Goal: Navigation & Orientation: Find specific page/section

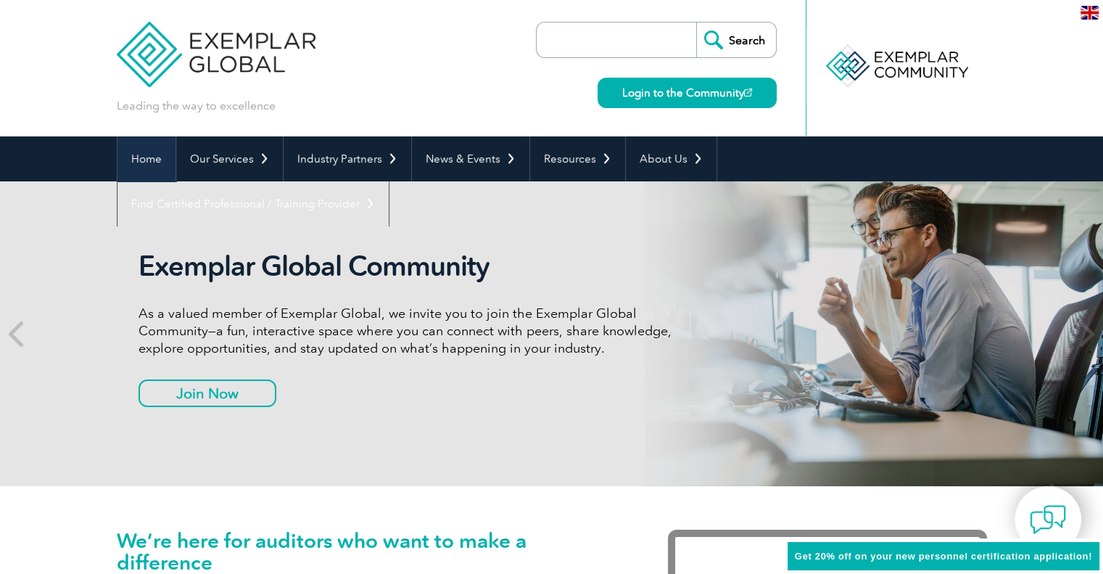
click at [157, 158] on link "Home" at bounding box center [146, 158] width 58 height 45
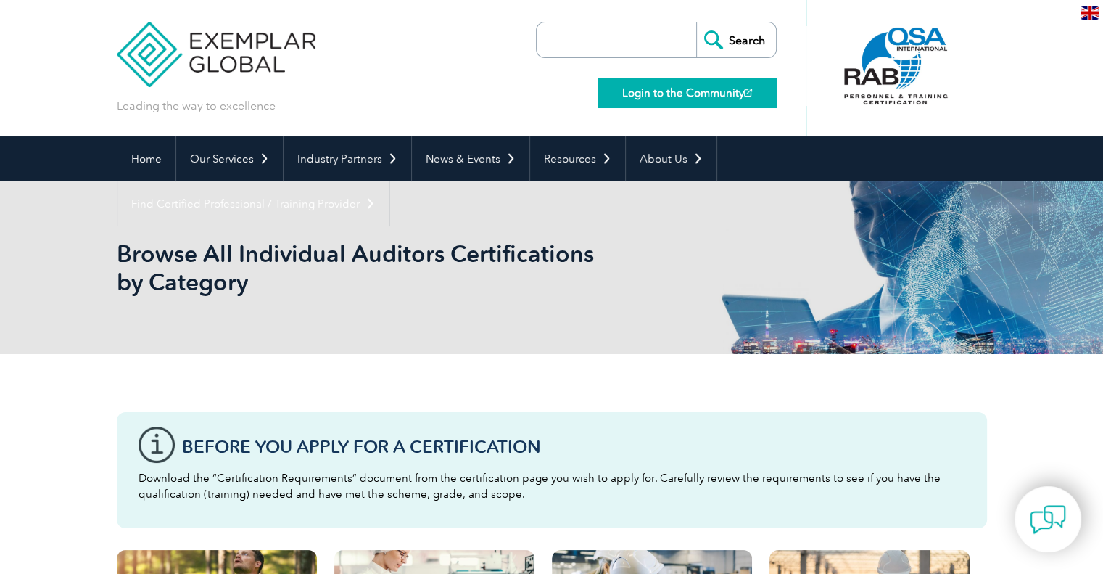
click at [656, 94] on link "Login to the Community" at bounding box center [687, 93] width 179 height 30
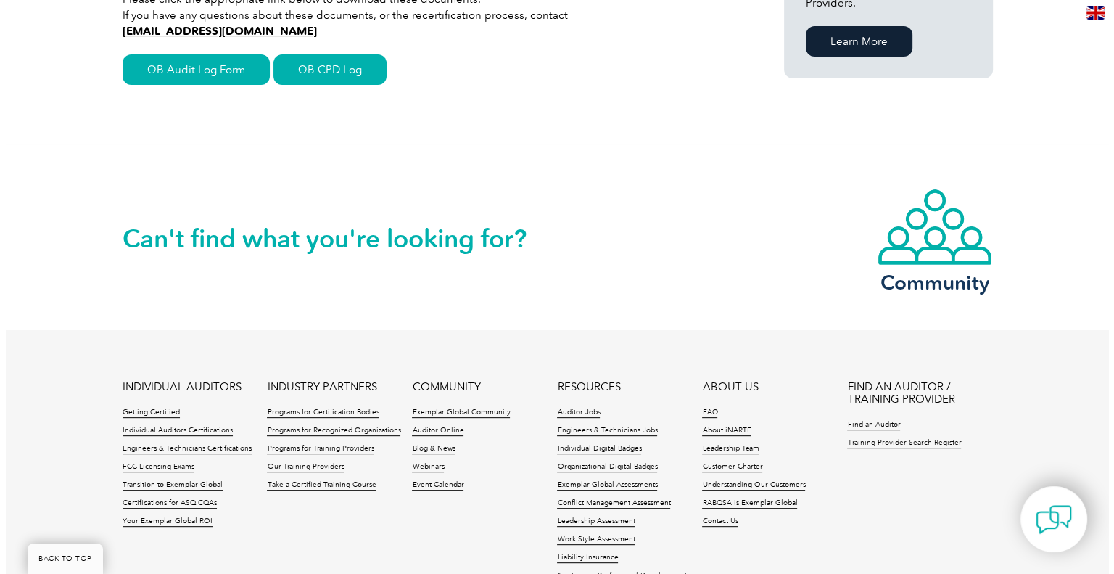
scroll to position [339, 0]
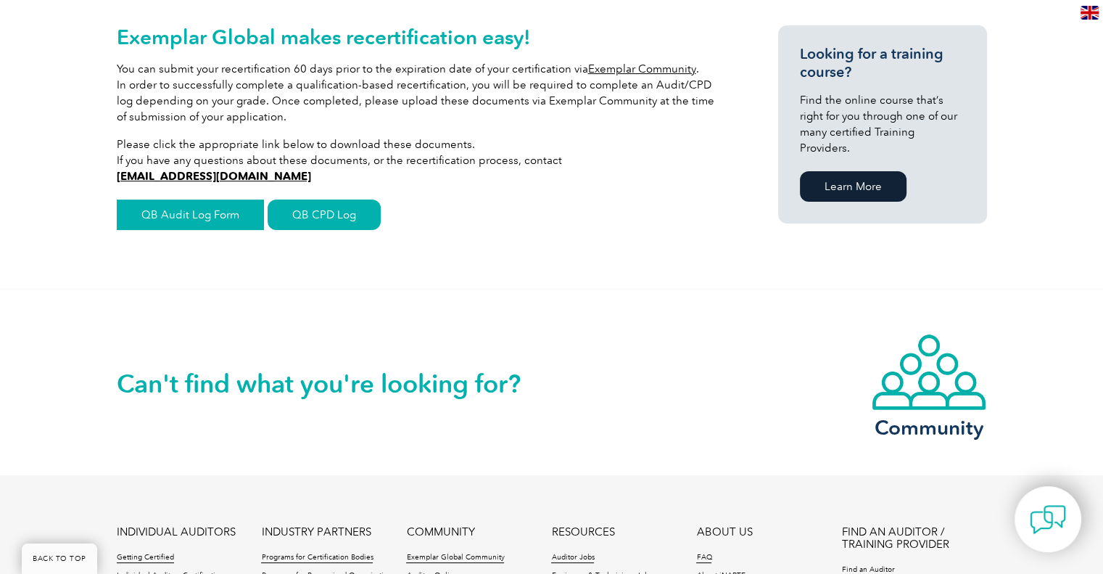
click at [162, 209] on link "QB Audit Log Form" at bounding box center [190, 214] width 147 height 30
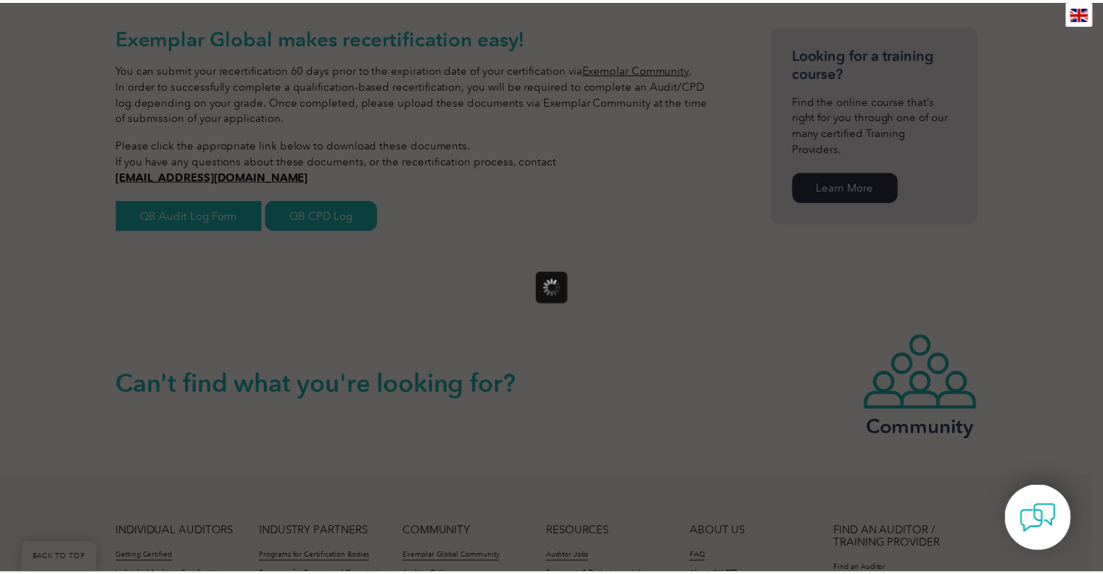
scroll to position [0, 0]
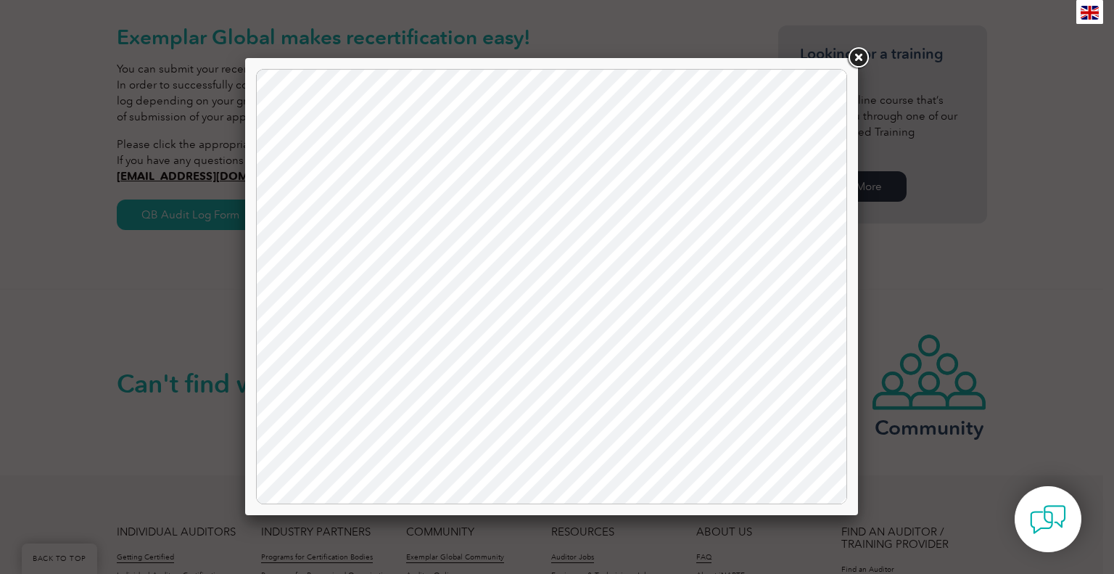
click at [859, 60] on link at bounding box center [858, 58] width 26 height 26
